Goal: Task Accomplishment & Management: Complete application form

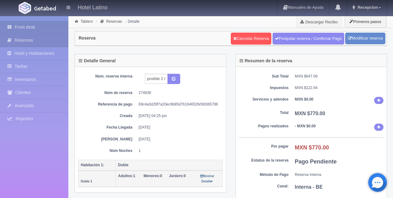
click at [41, 29] on link "Front desk" at bounding box center [34, 27] width 68 height 13
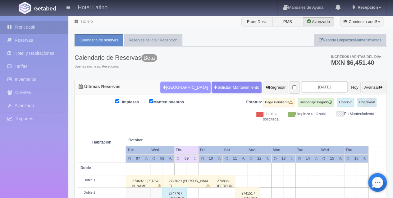
click at [172, 89] on button "[GEOGRAPHIC_DATA]" at bounding box center [185, 87] width 50 height 12
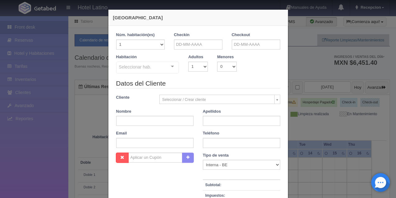
checkbox input "false"
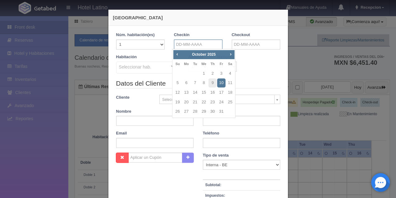
click at [183, 43] on input "text" at bounding box center [198, 44] width 49 height 10
click at [197, 95] on link "14" at bounding box center [195, 92] width 8 height 9
type input "[DATE]"
checkbox input "false"
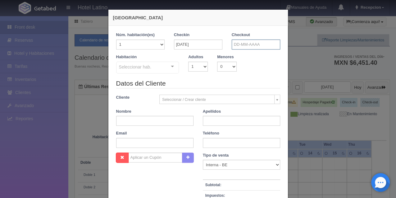
click at [235, 48] on input "text" at bounding box center [256, 44] width 49 height 10
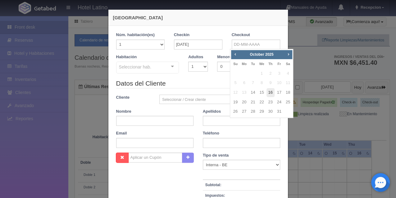
click at [272, 91] on link "16" at bounding box center [271, 92] width 8 height 9
type input "[DATE]"
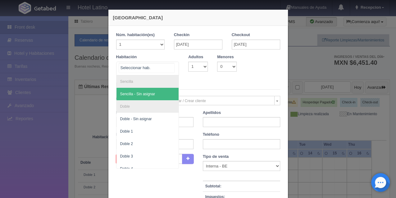
click at [170, 63] on div at bounding box center [172, 66] width 12 height 9
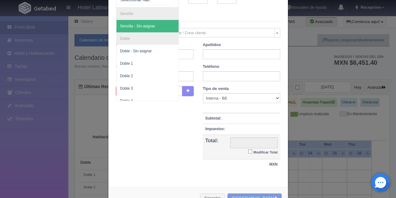
scroll to position [83, 0]
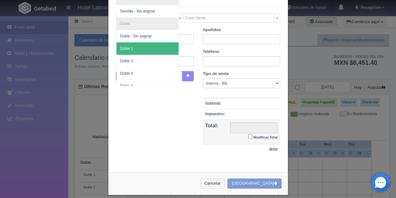
click at [162, 51] on span "Doble 1" at bounding box center [148, 48] width 62 height 12
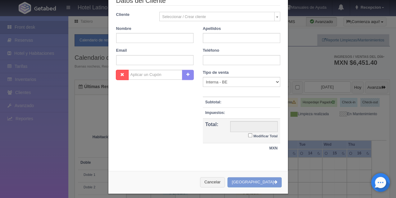
scroll to position [80, 0]
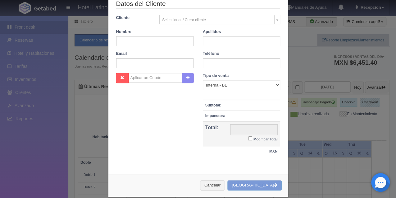
checkbox input "false"
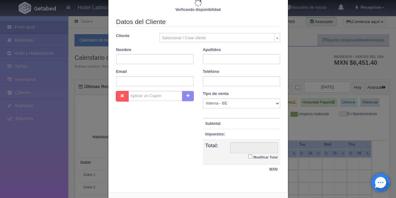
type input "1540.00"
checkbox input "false"
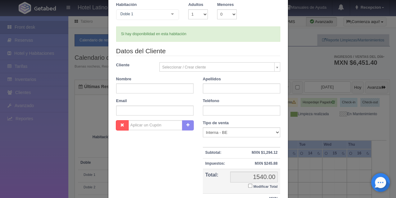
scroll to position [38, 0]
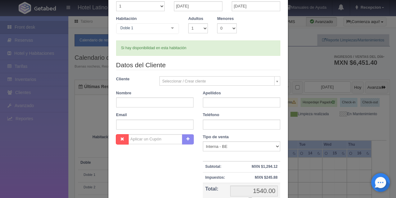
click at [169, 26] on div at bounding box center [172, 28] width 12 height 9
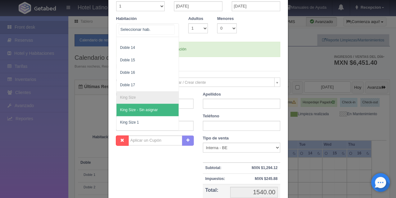
scroll to position [228, 0]
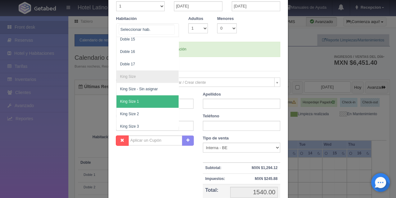
click at [133, 102] on span "King Size 1" at bounding box center [129, 101] width 19 height 4
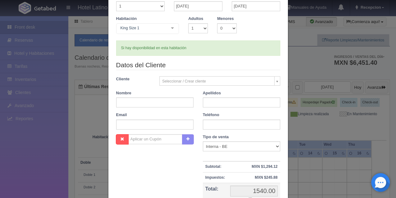
checkbox input "false"
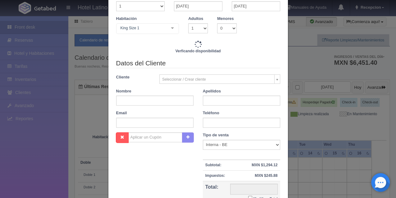
type input "1480.00"
checkbox input "false"
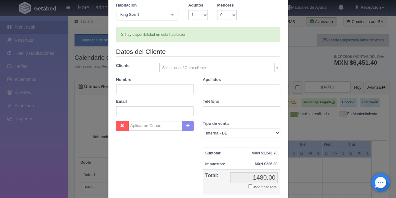
scroll to position [59, 0]
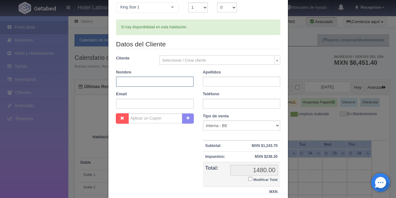
click at [117, 80] on input "text" at bounding box center [154, 81] width 77 height 10
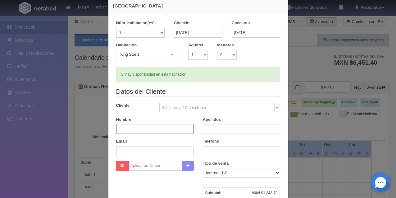
scroll to position [0, 0]
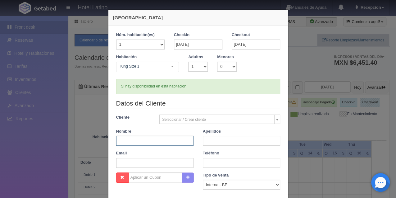
click at [116, 139] on input "text" at bounding box center [154, 141] width 77 height 10
type input "[PERSON_NAME]"
click at [203, 139] on input "text" at bounding box center [241, 141] width 77 height 10
type input "[PERSON_NAME]"
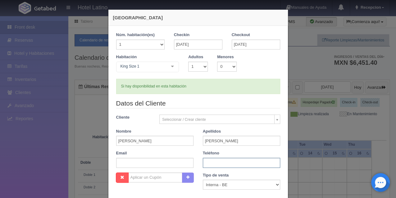
click at [203, 163] on input "text" at bounding box center [241, 163] width 77 height 10
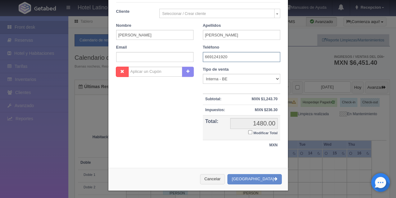
scroll to position [106, 0]
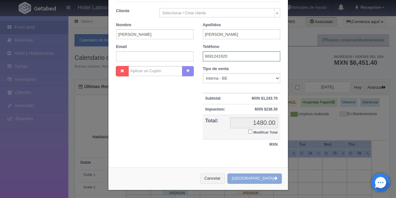
type input "6691241920"
click at [247, 174] on button "[GEOGRAPHIC_DATA]" at bounding box center [255, 178] width 54 height 10
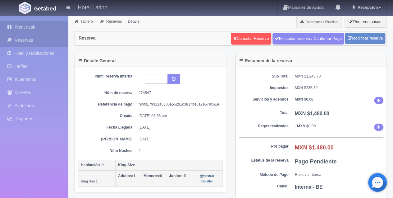
click at [50, 24] on link "Front desk" at bounding box center [34, 27] width 68 height 13
